Goal: Navigation & Orientation: Find specific page/section

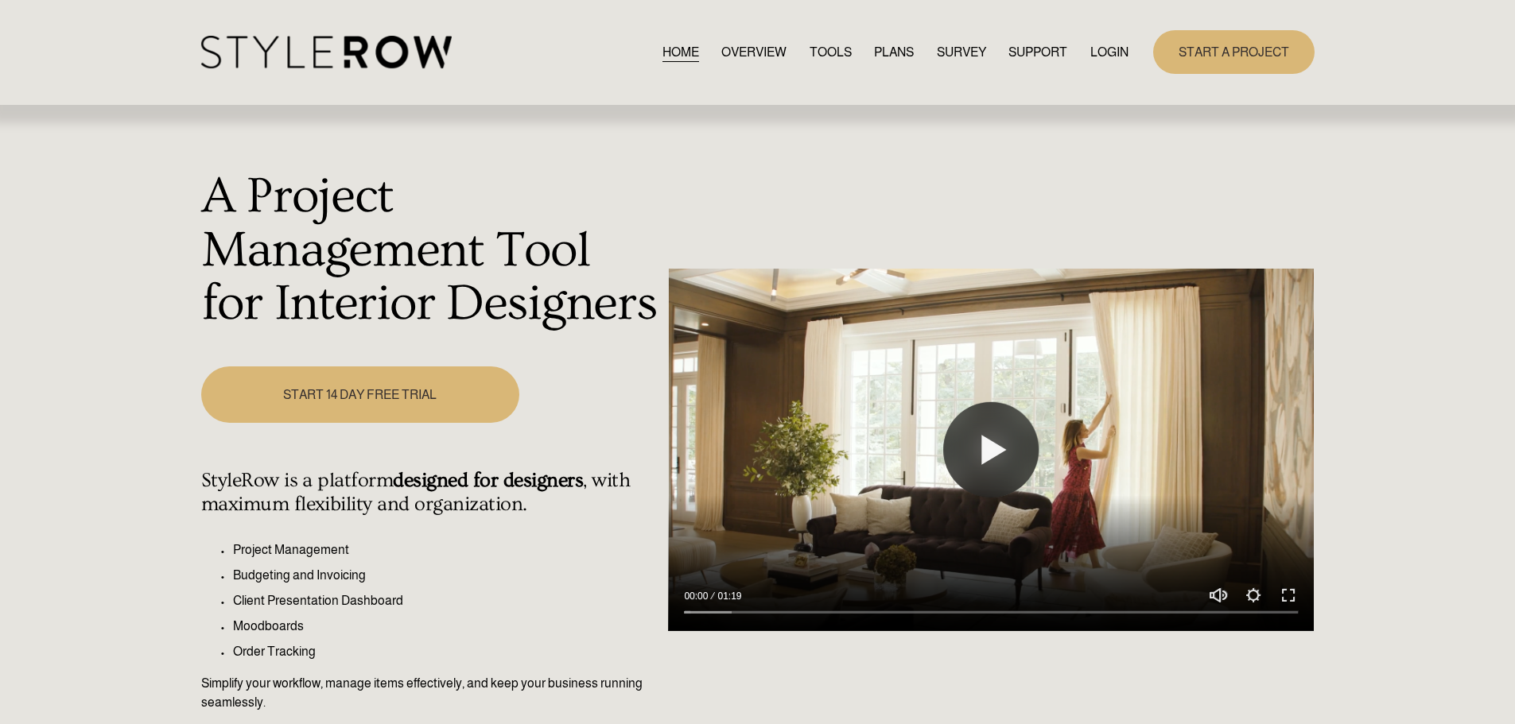
click at [1115, 44] on link "LOGIN" at bounding box center [1109, 51] width 38 height 21
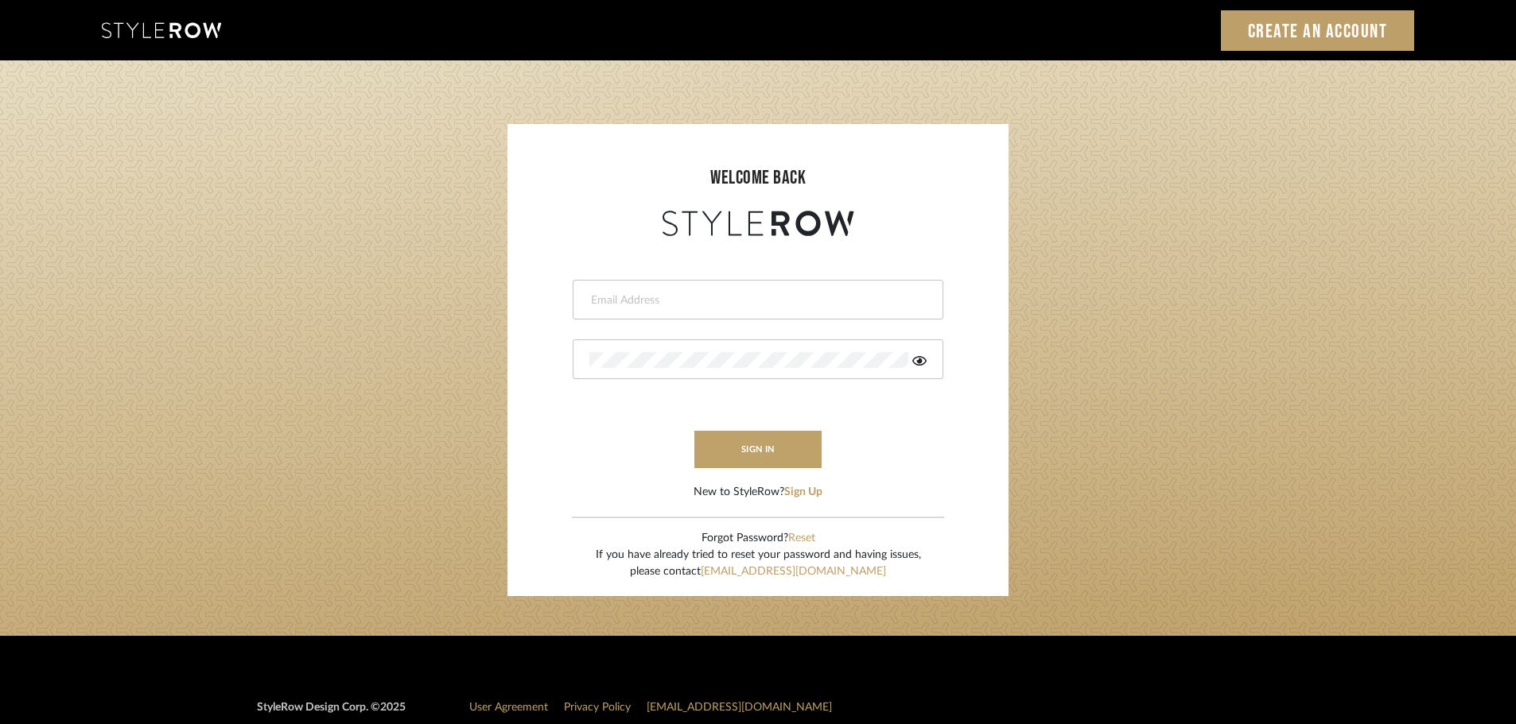
click at [666, 293] on input "email" at bounding box center [755, 301] width 333 height 16
type input "persimmon.design@outlook.com"
click at [740, 459] on button "sign in" at bounding box center [757, 449] width 127 height 37
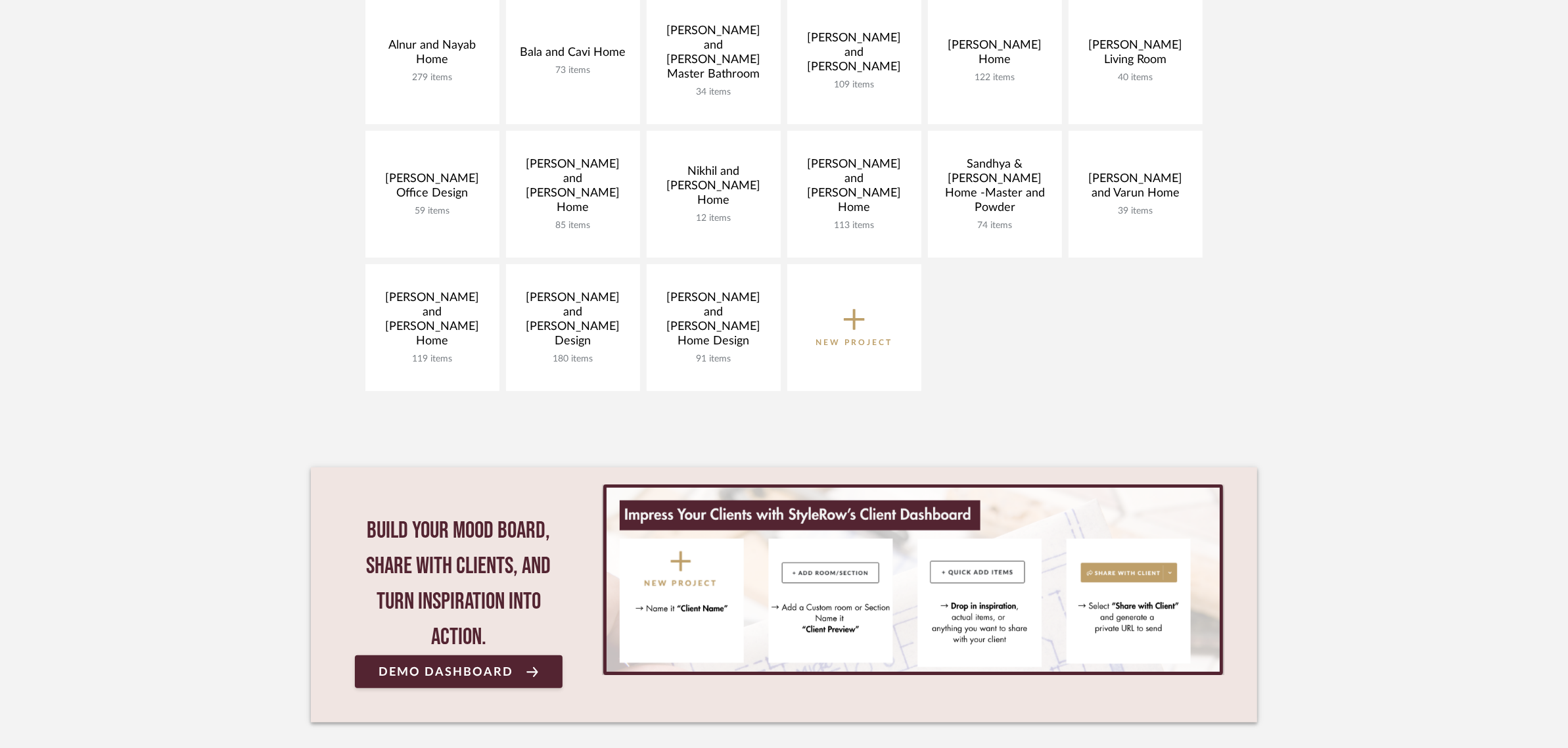
scroll to position [246, 0]
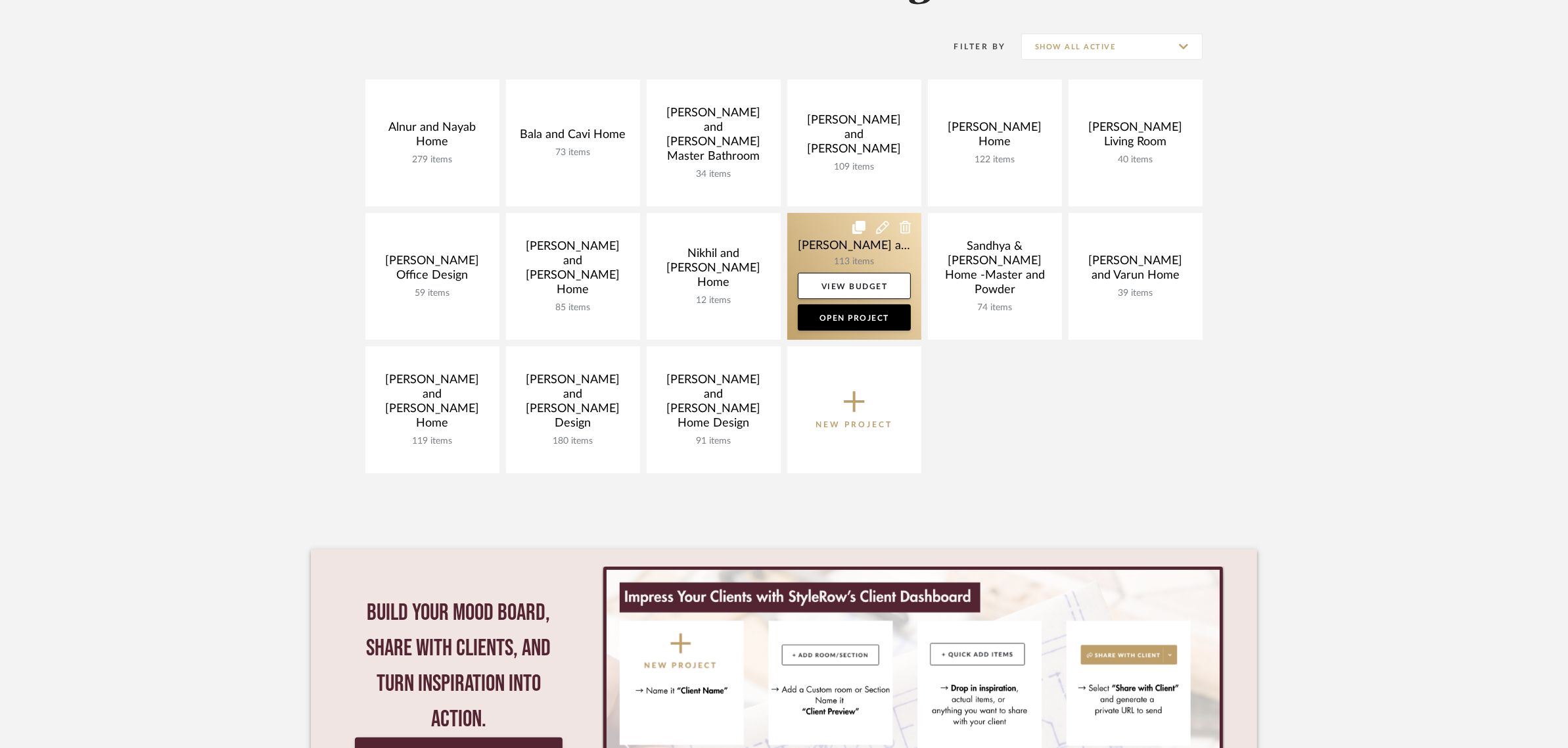
click at [848, 253] on link at bounding box center [855, 276] width 134 height 126
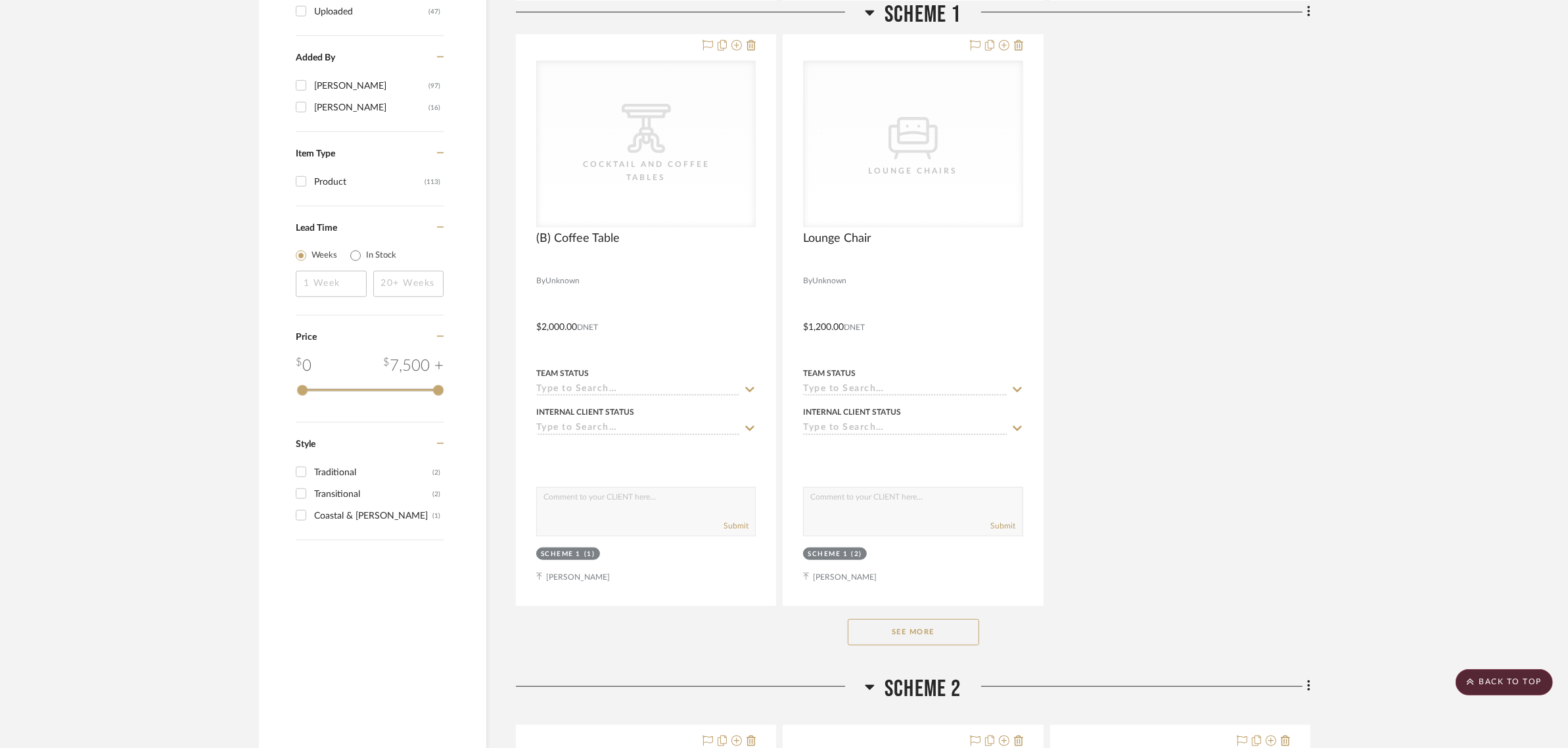
scroll to position [1725, 0]
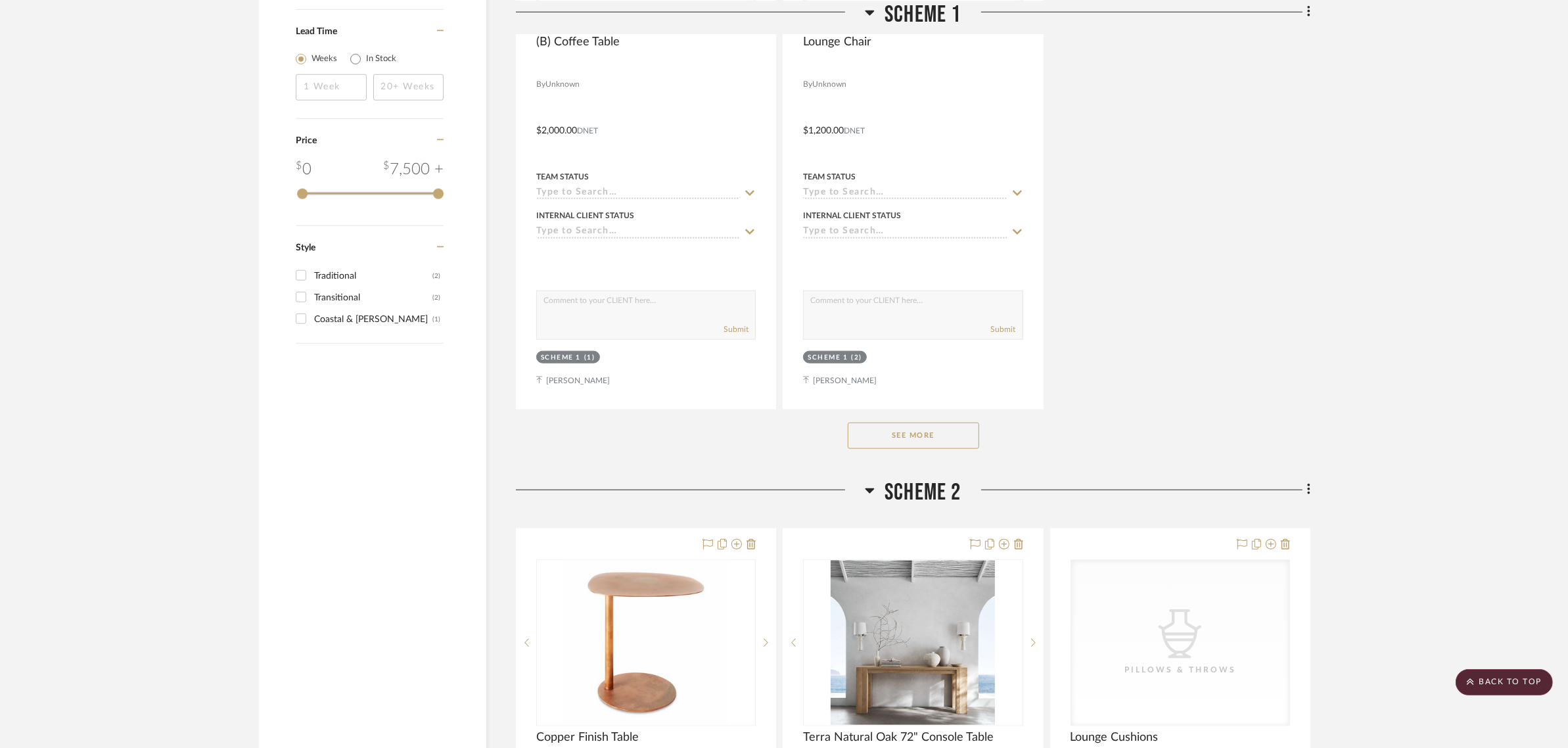
click at [932, 422] on button "See More" at bounding box center [913, 436] width 131 height 26
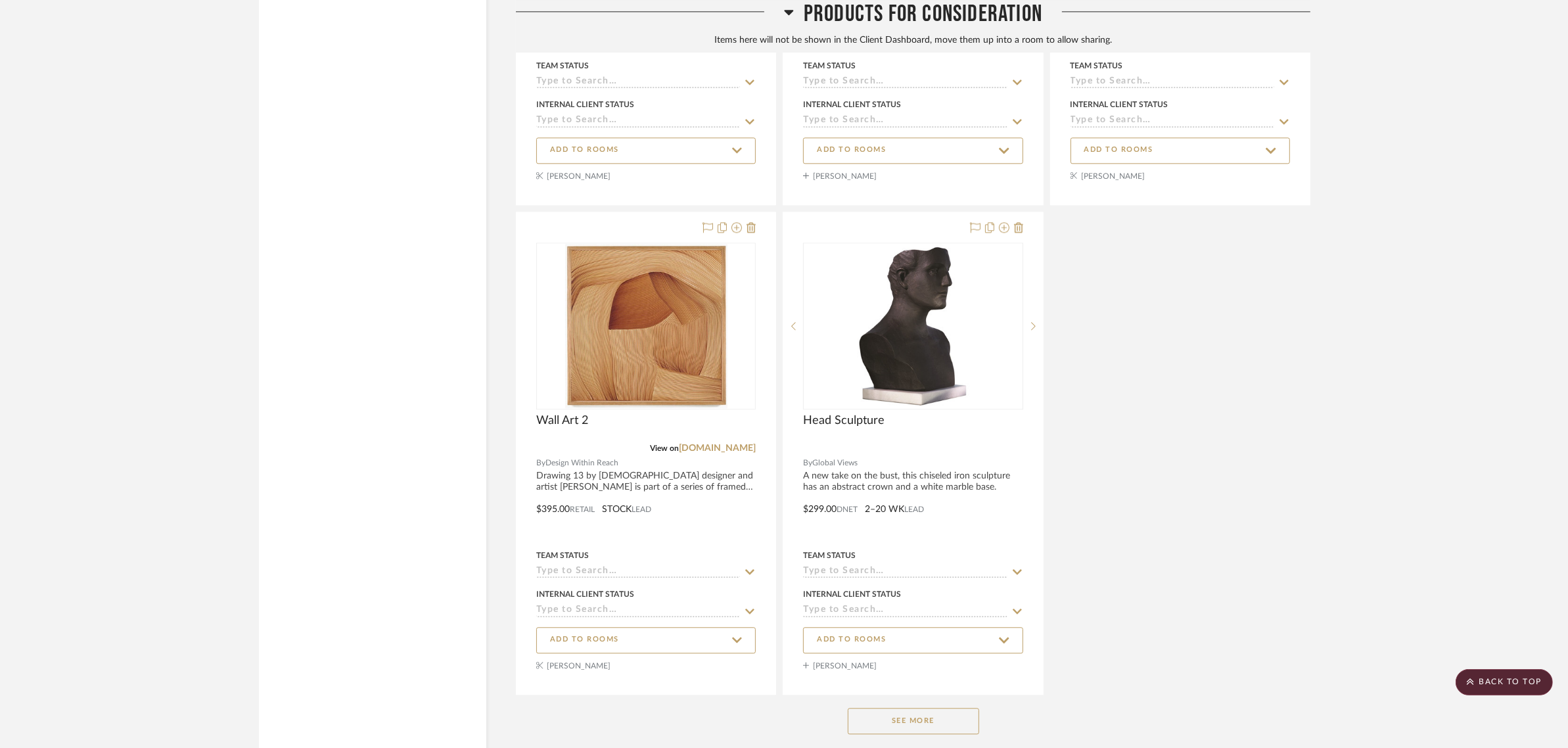
scroll to position [16538, 0]
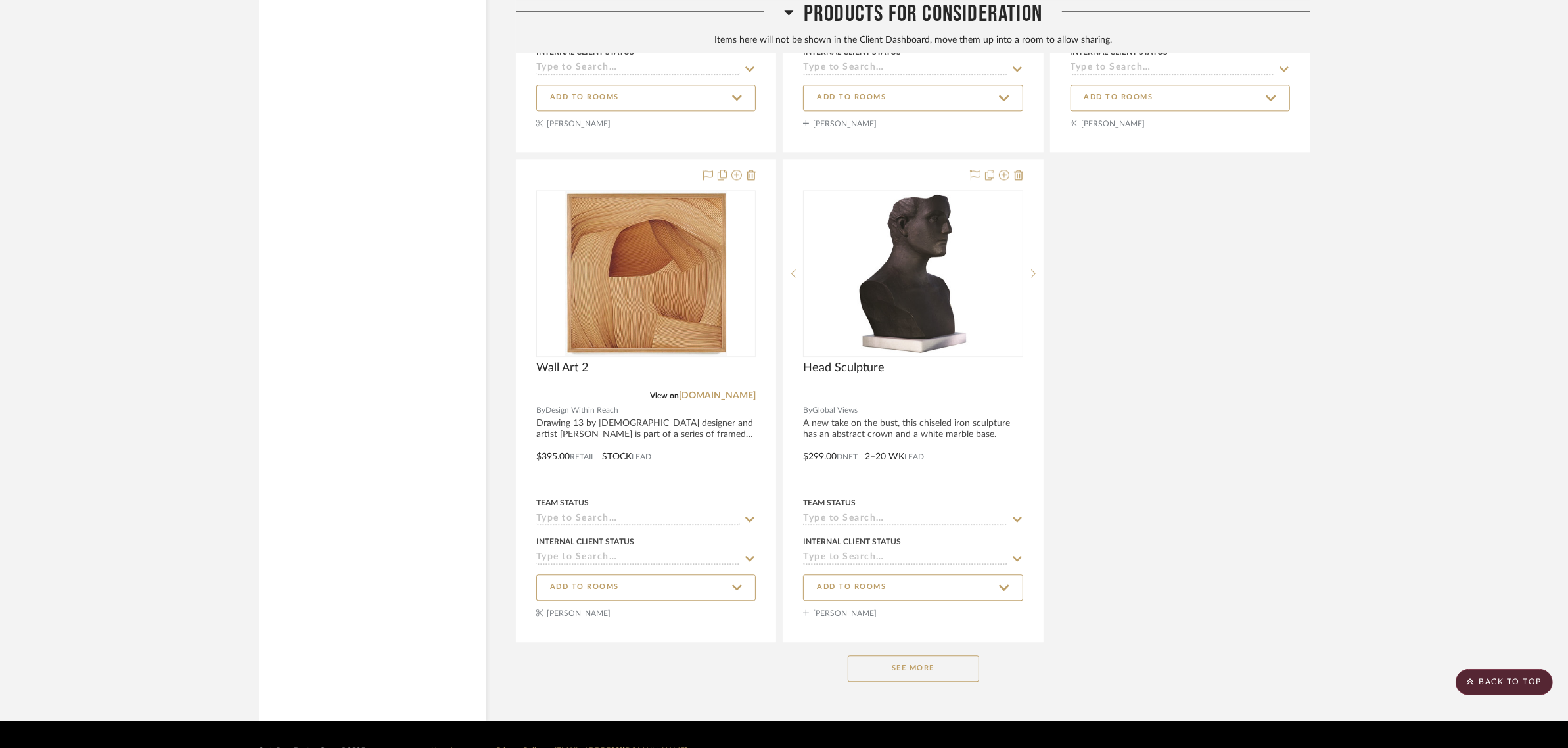
click at [927, 655] on button "See More" at bounding box center [913, 669] width 131 height 26
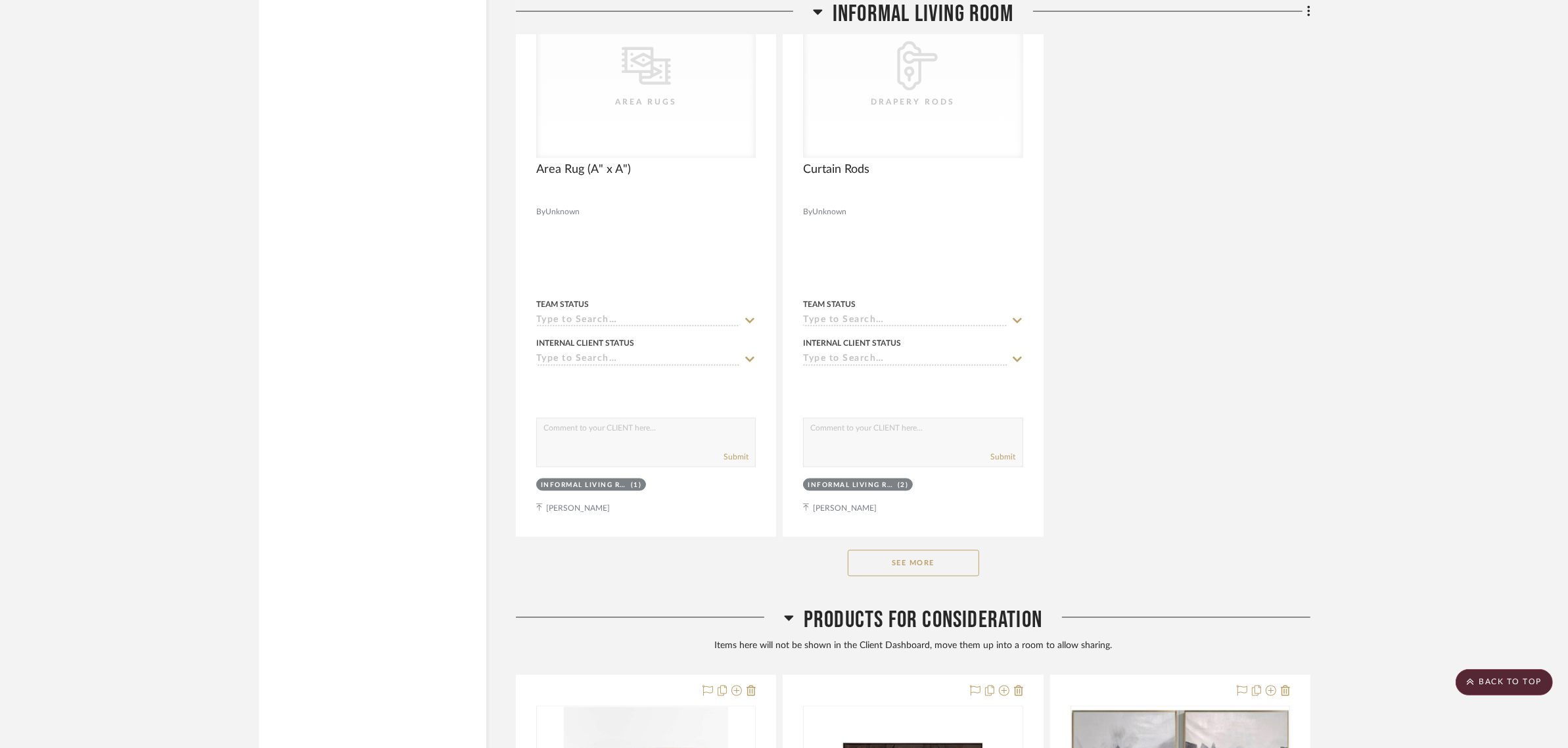
scroll to position [15124, 0]
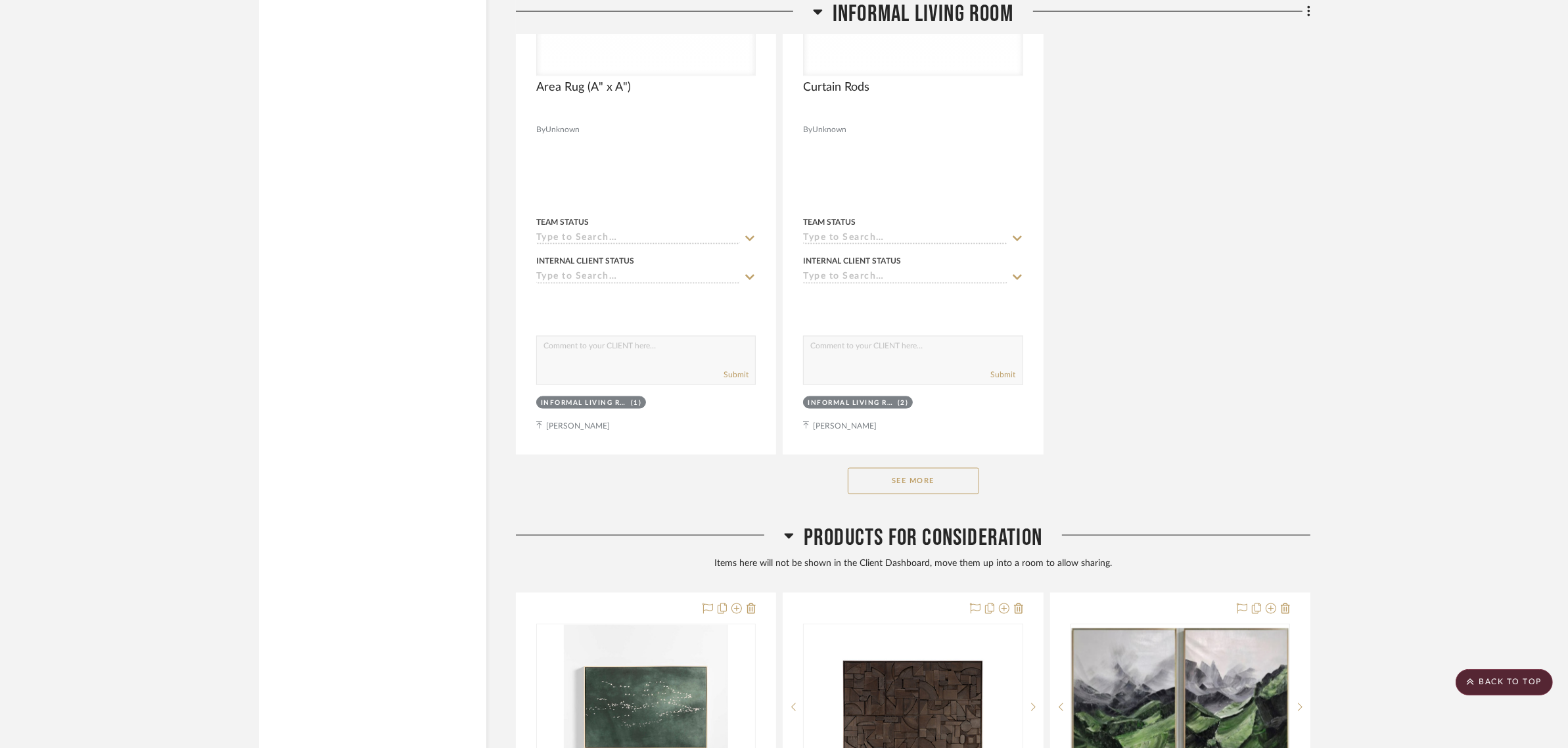
click at [913, 468] on button "See More" at bounding box center [913, 481] width 131 height 26
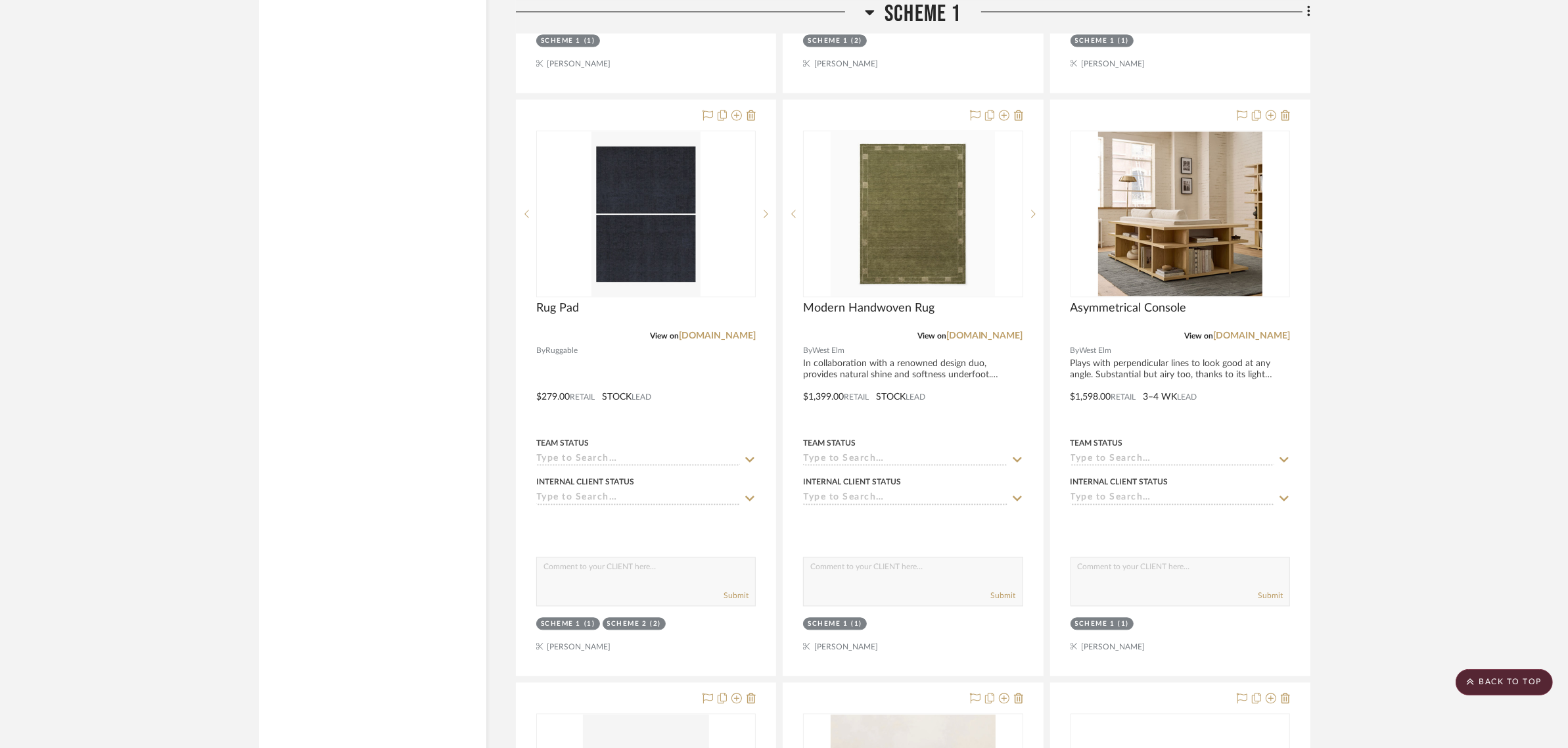
scroll to position [10195, 0]
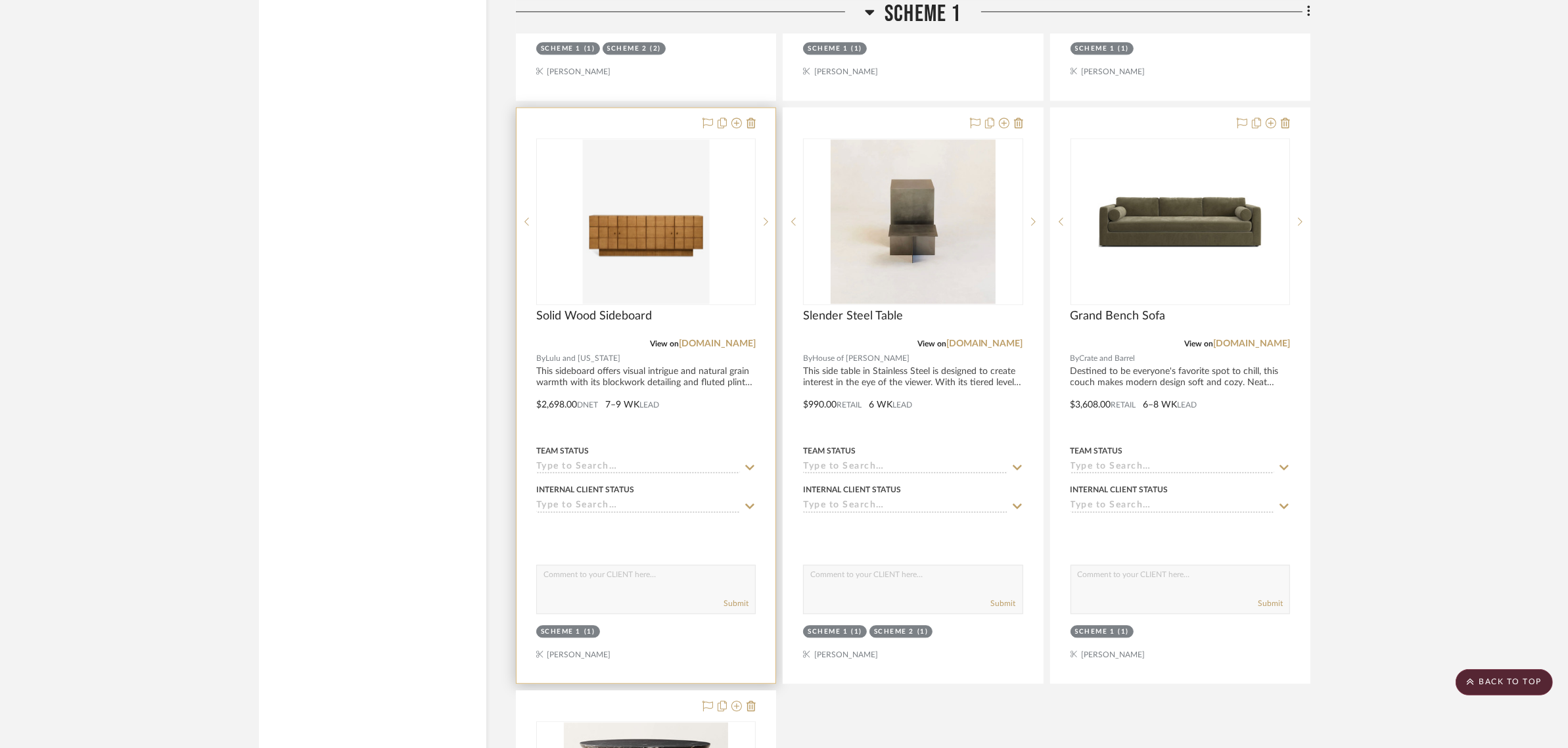
click at [622, 188] on img "0" at bounding box center [646, 222] width 126 height 164
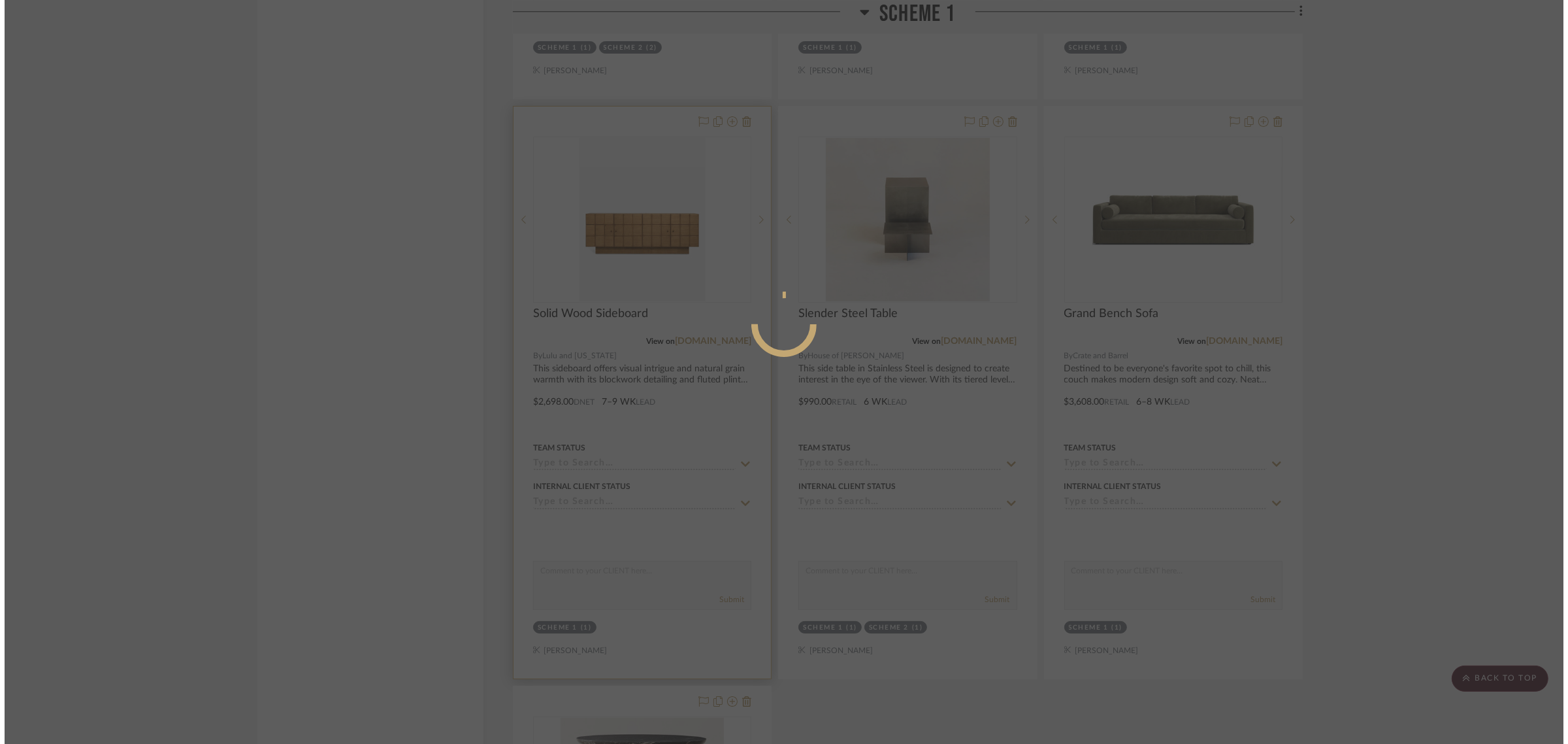
scroll to position [0, 0]
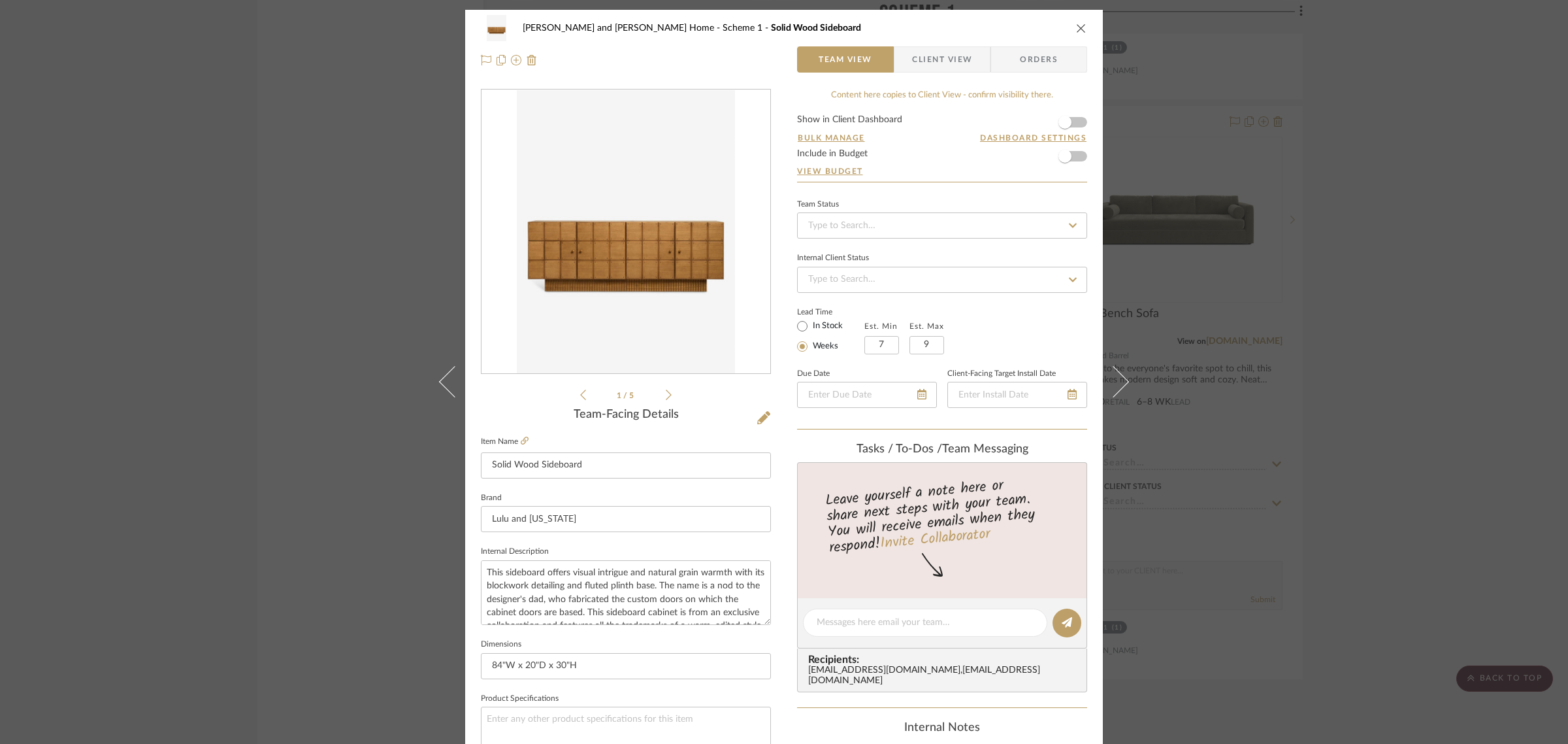
click at [1069, 25] on div "Ramneek and Ginny Home Scheme 1 Solid Wood Sideboard" at bounding box center [784, 28] width 606 height 26
click at [1079, 26] on icon "close" at bounding box center [1081, 28] width 11 height 11
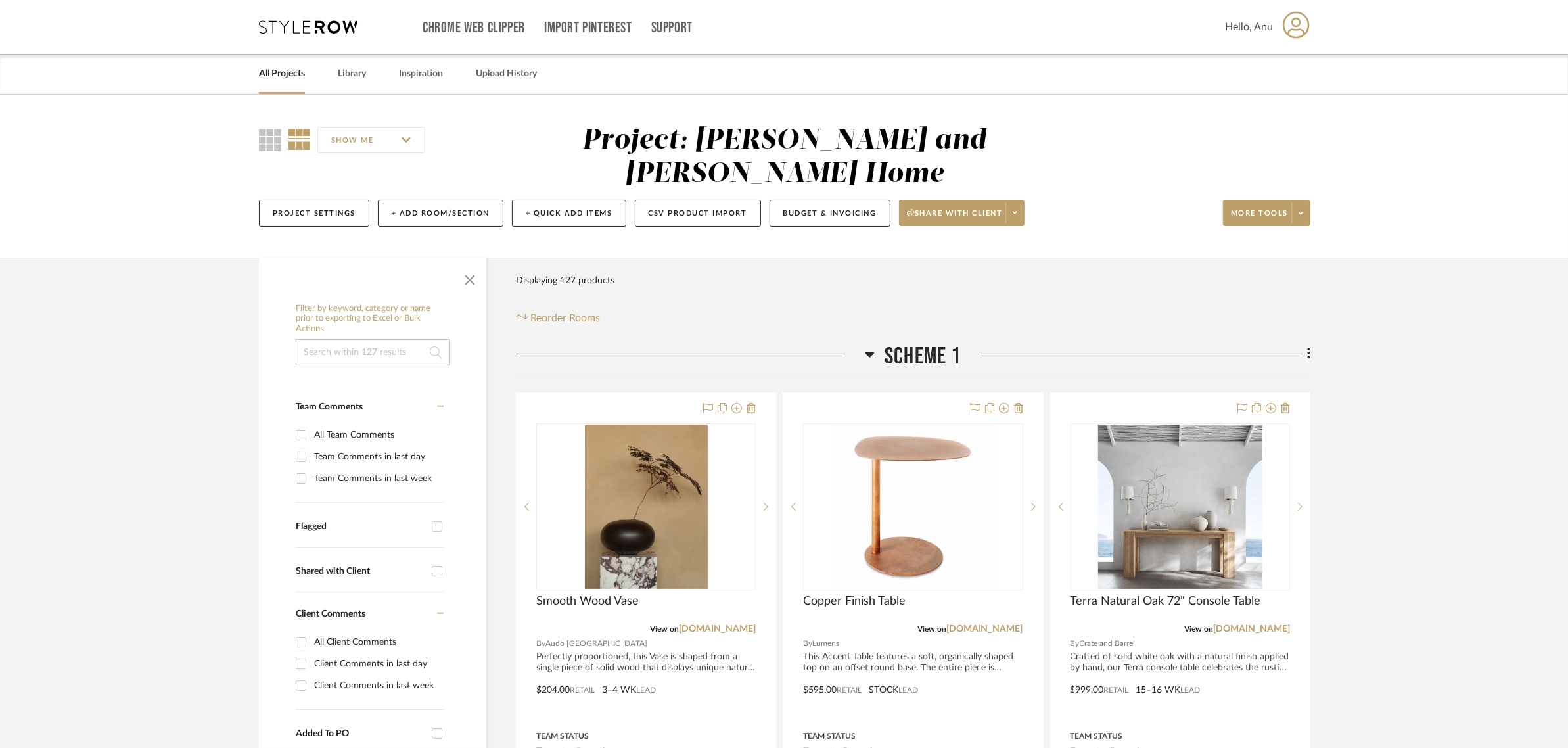
click at [284, 70] on link "All Projects" at bounding box center [282, 74] width 46 height 17
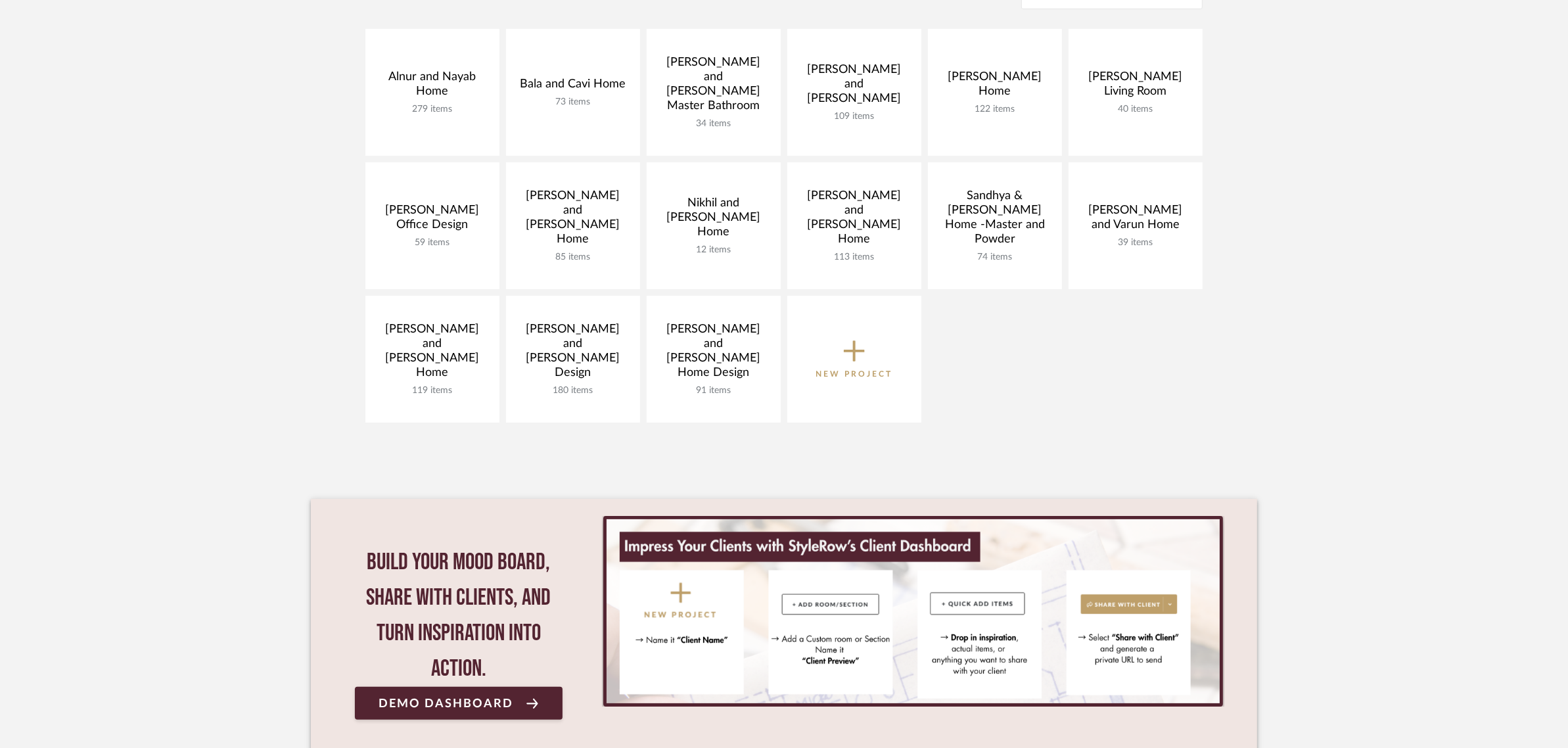
scroll to position [329, 0]
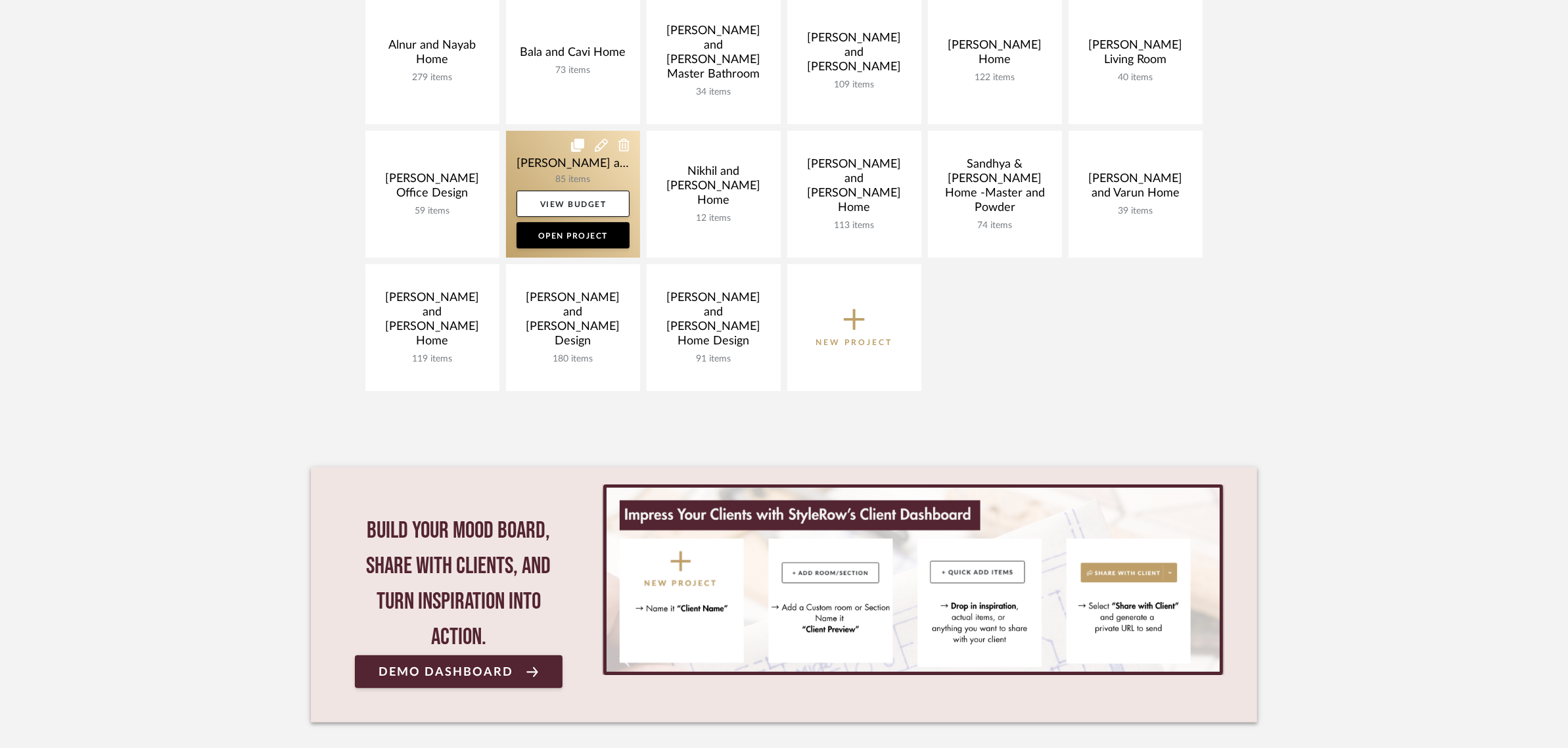
click at [554, 153] on link at bounding box center [573, 193] width 134 height 126
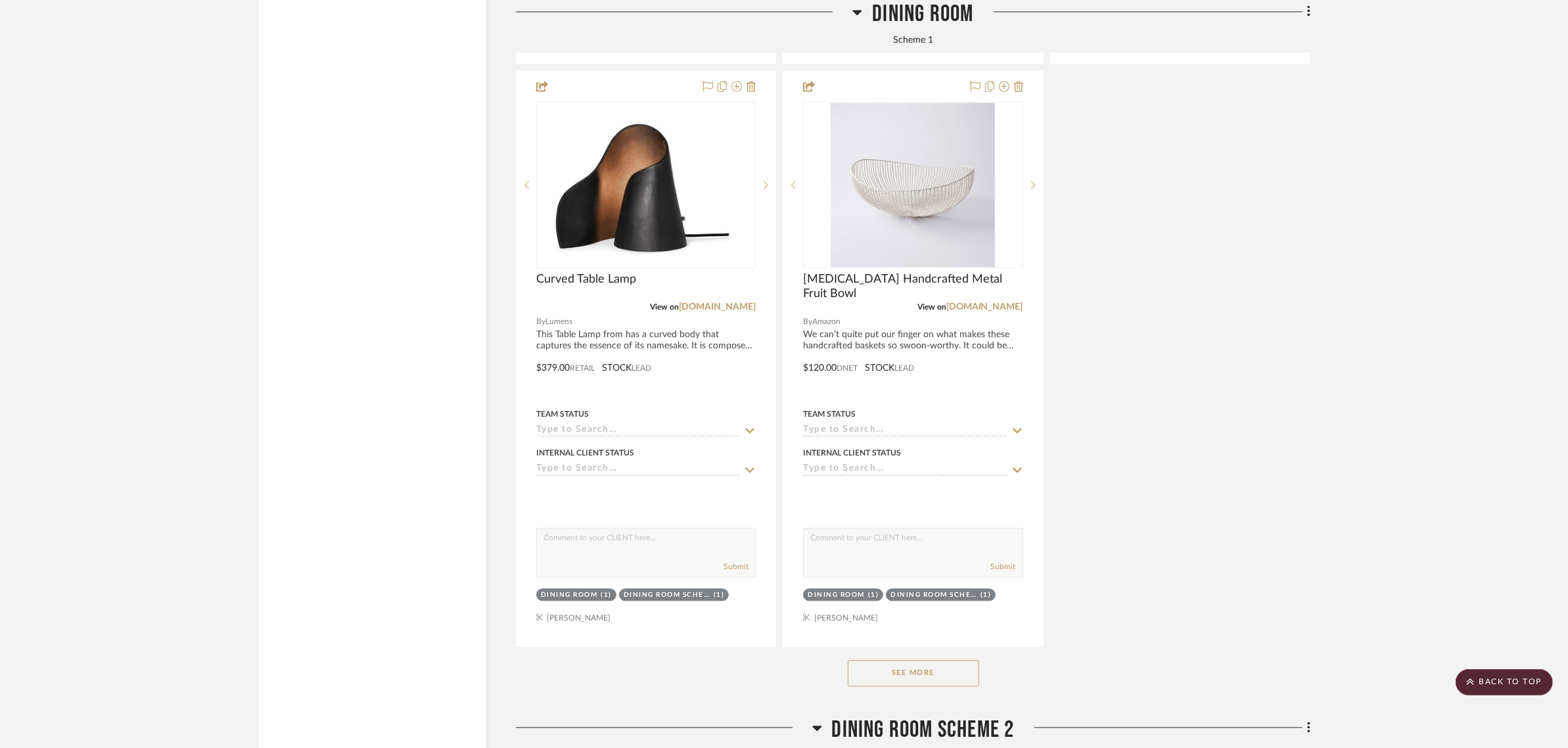
scroll to position [4025, 0]
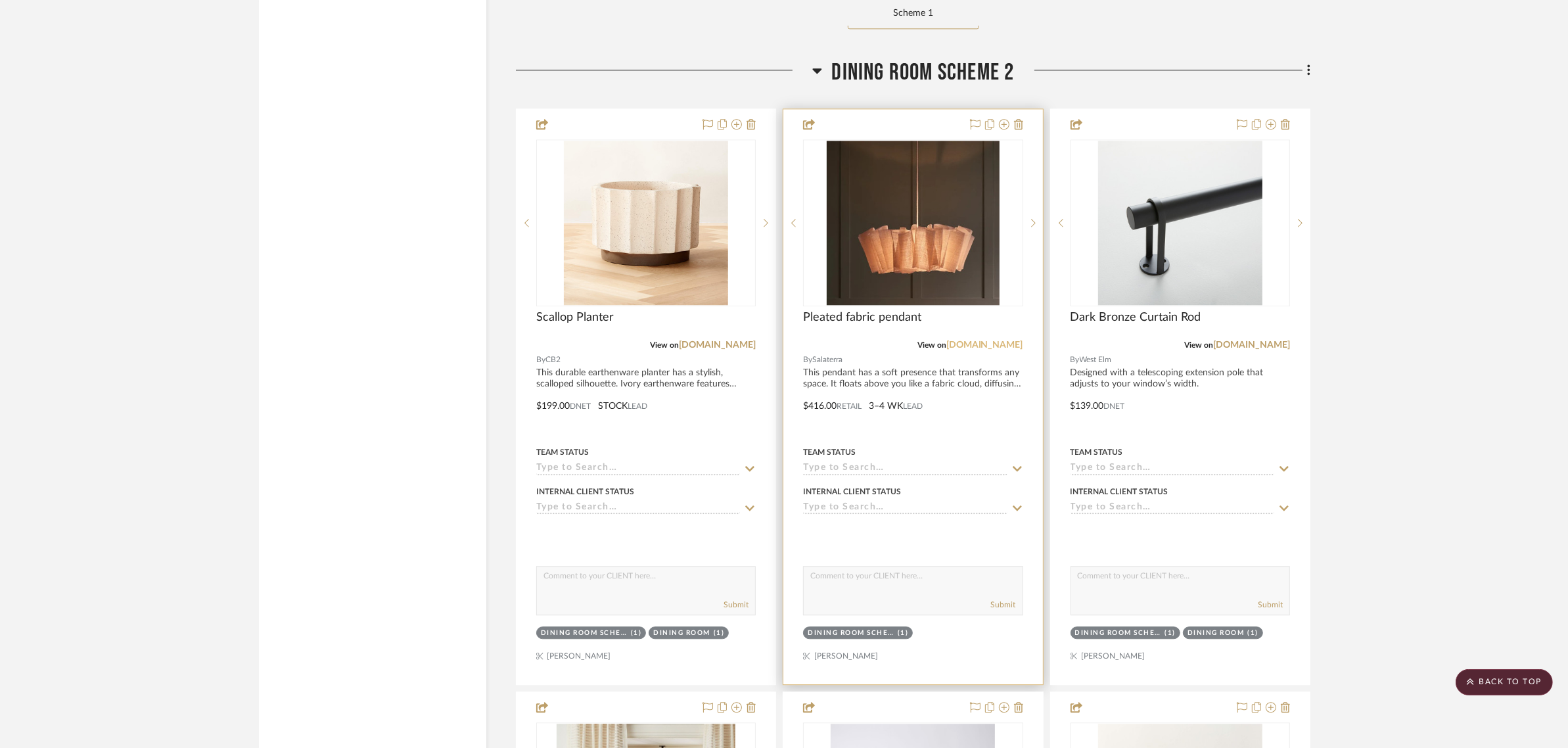
click at [963, 341] on link "salaterradeco.com" at bounding box center [984, 345] width 77 height 9
